Goal: Transaction & Acquisition: Purchase product/service

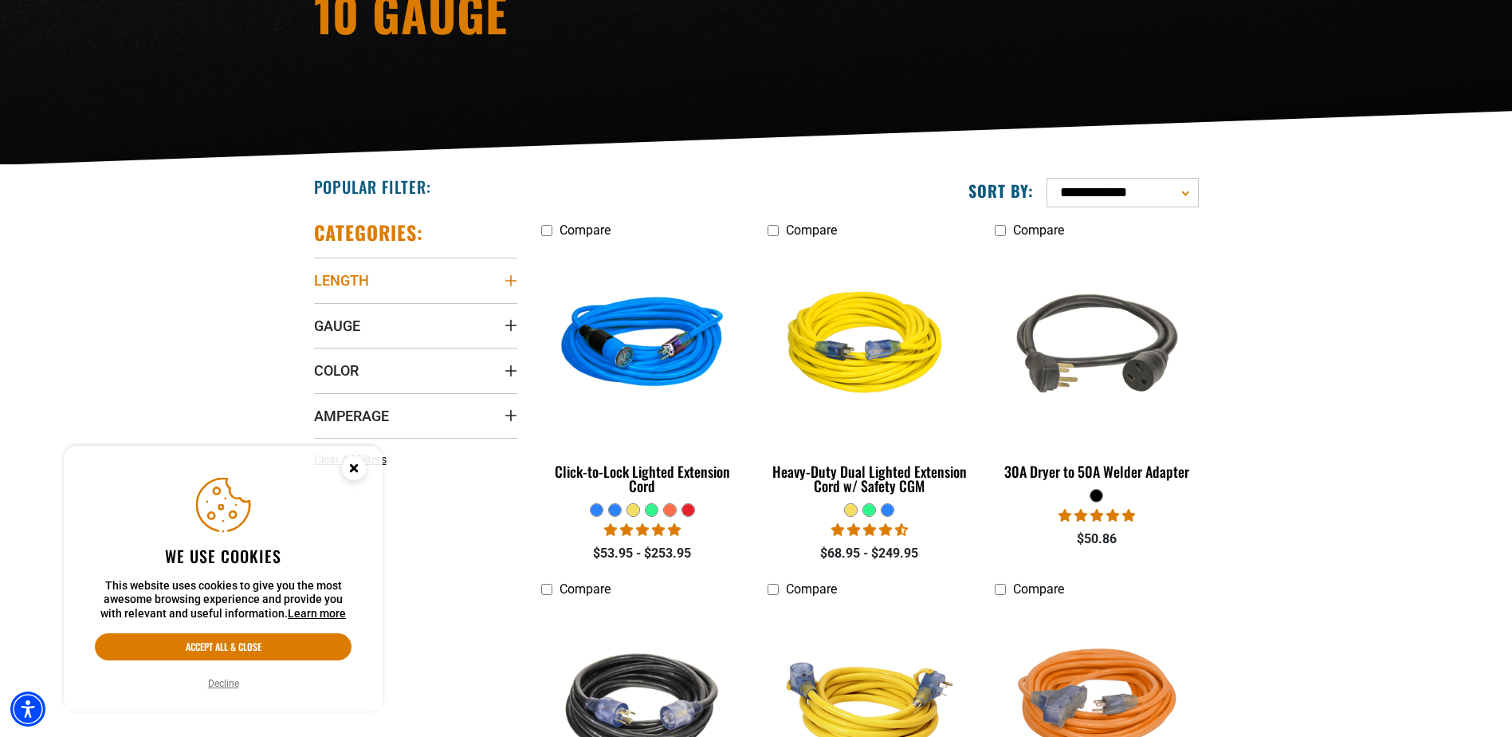
click at [399, 275] on summary "Length" at bounding box center [415, 279] width 203 height 45
click at [320, 366] on icon at bounding box center [320, 366] width 13 height 21
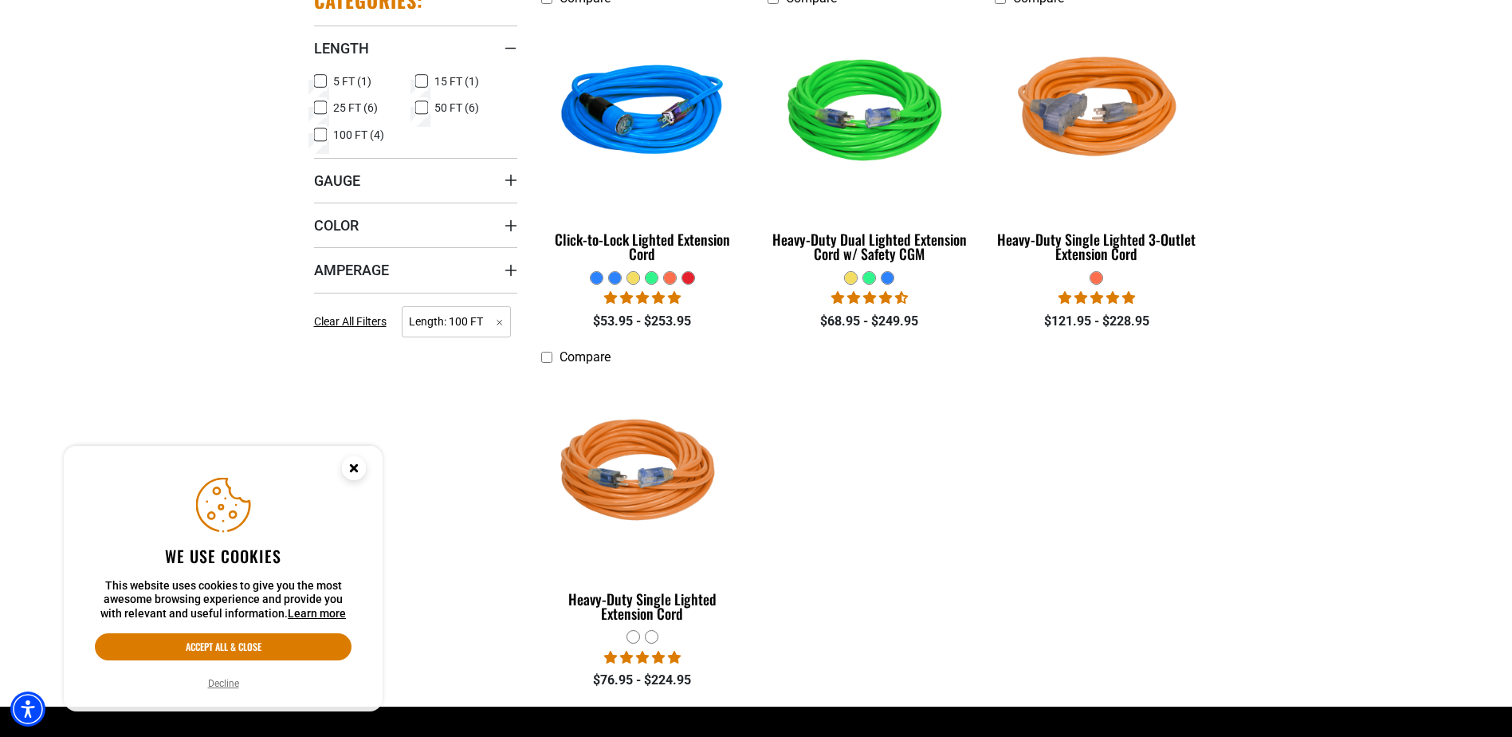
scroll to position [478, 0]
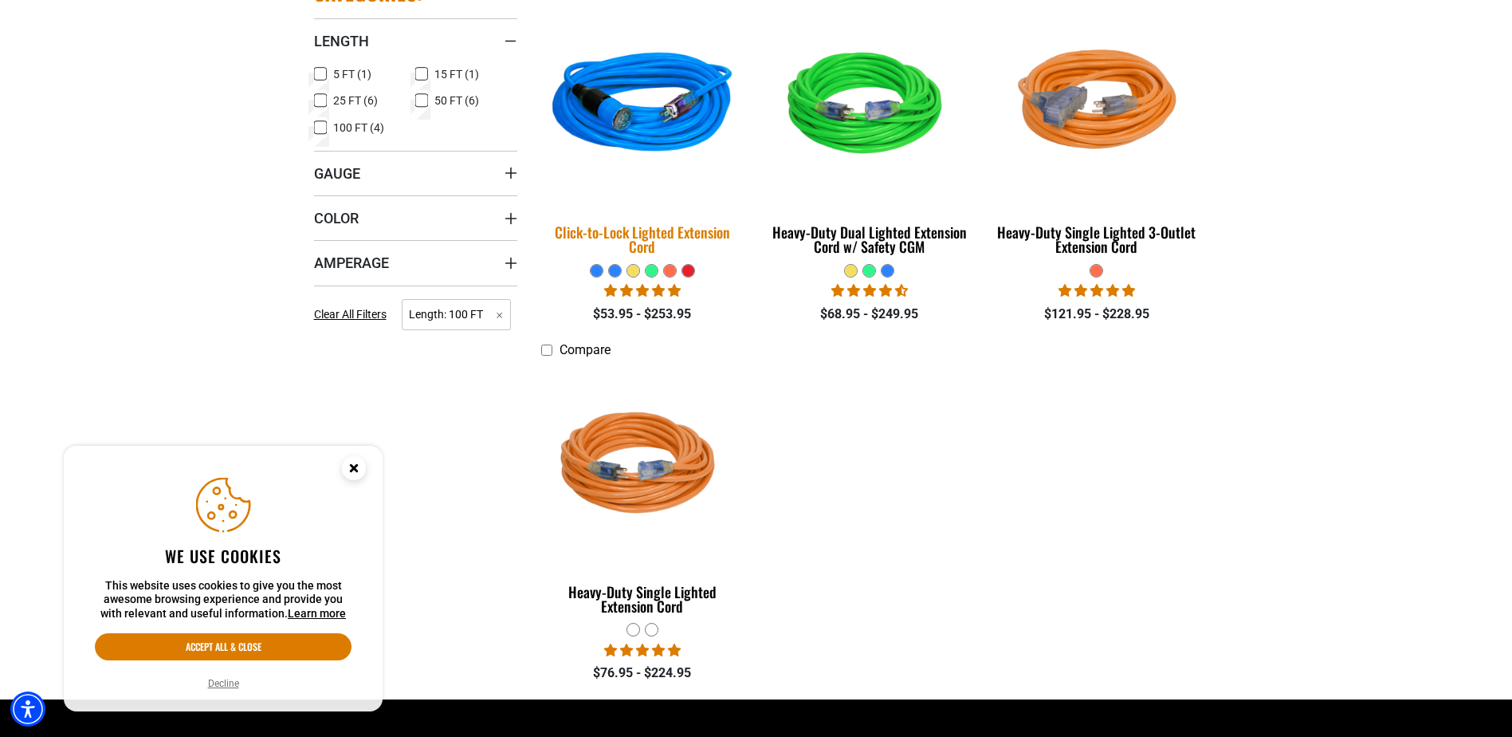
click at [636, 230] on div "Click-to-Lock Lighted Extension Cord" at bounding box center [642, 239] width 203 height 29
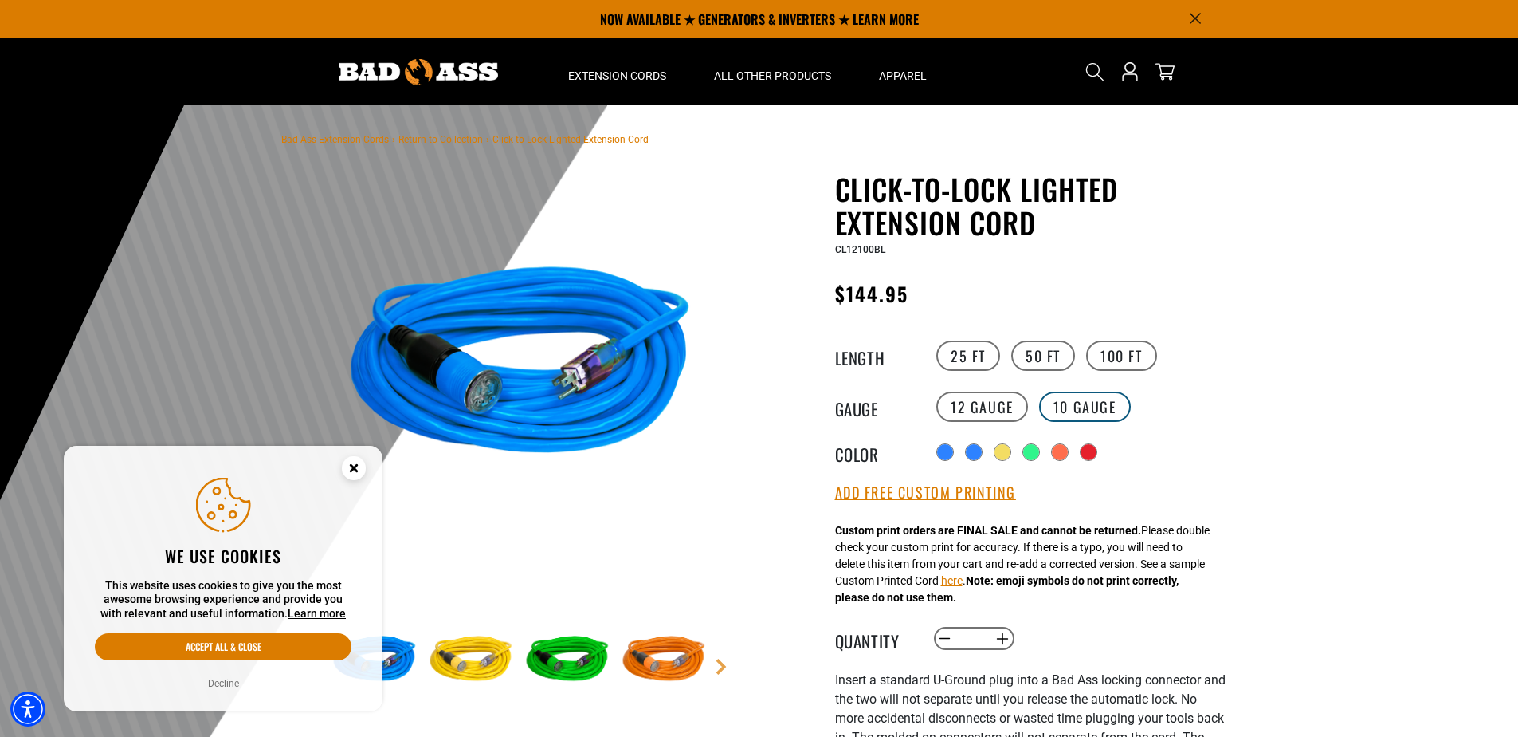
click at [1083, 401] on label "10 Gauge" at bounding box center [1085, 406] width 92 height 30
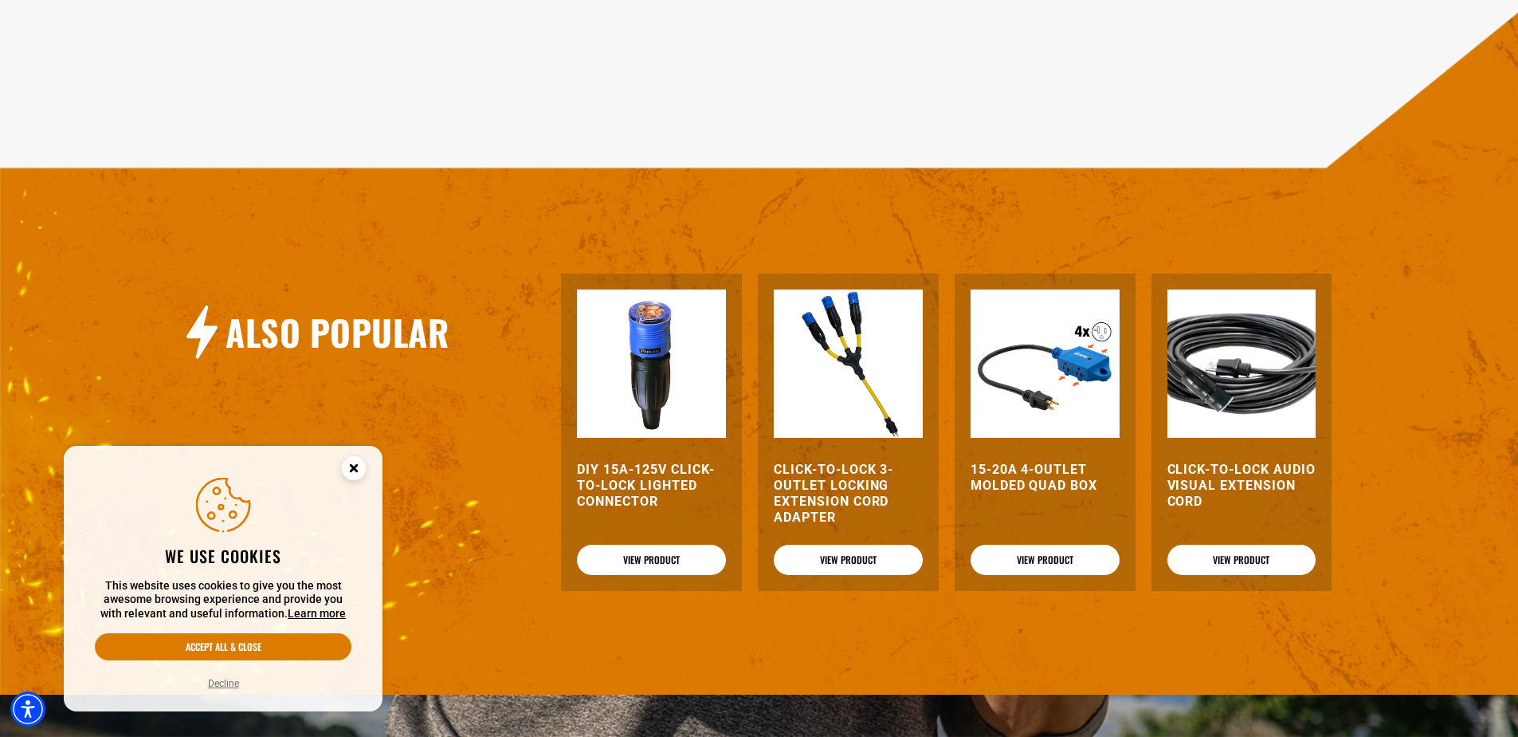
scroll to position [1993, 0]
